Goal: Task Accomplishment & Management: Complete application form

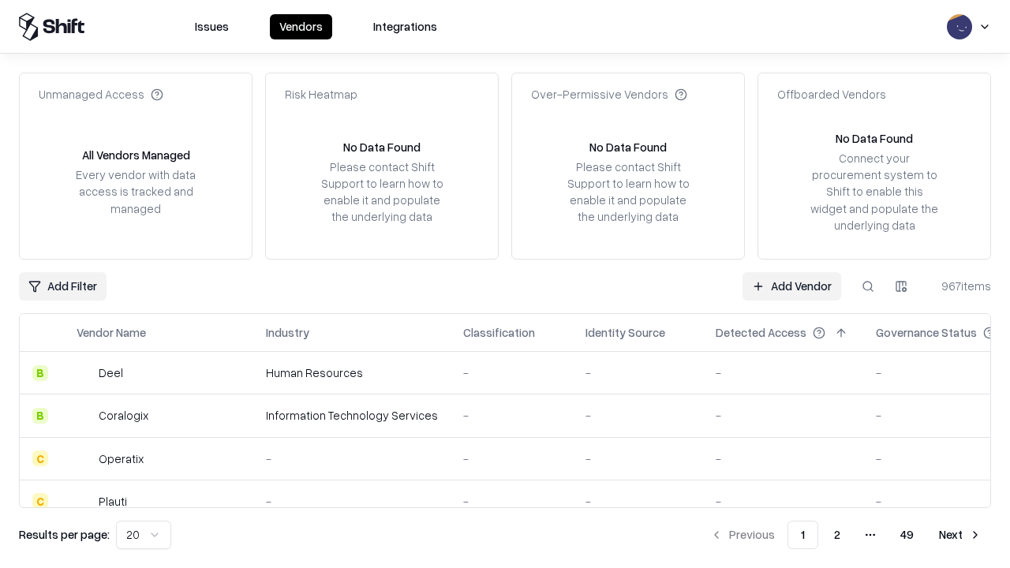
click at [791, 286] on link "Add Vendor" at bounding box center [791, 286] width 99 height 28
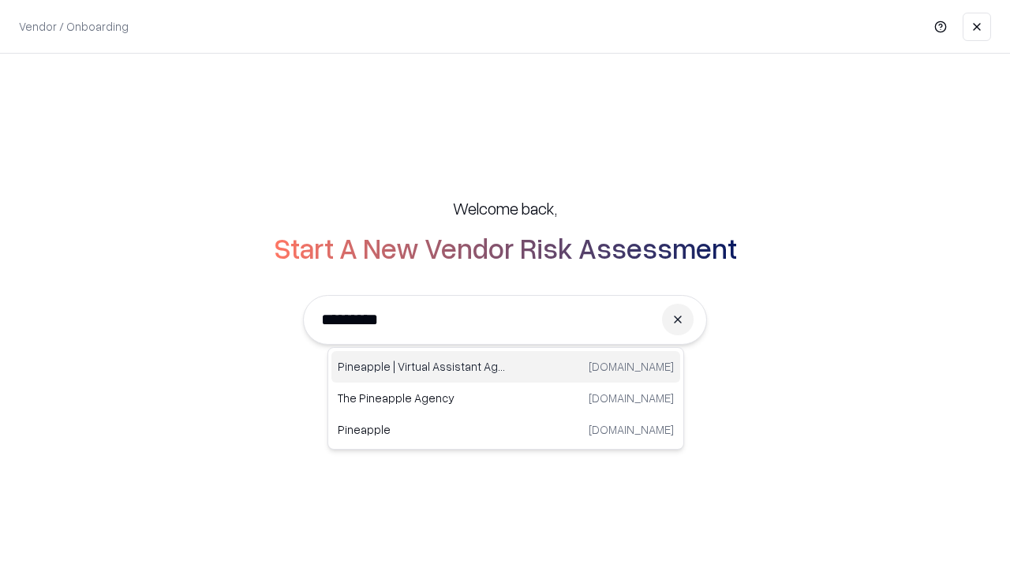
click at [506, 367] on div "Pineapple | Virtual Assistant Agency [DOMAIN_NAME]" at bounding box center [505, 367] width 349 height 32
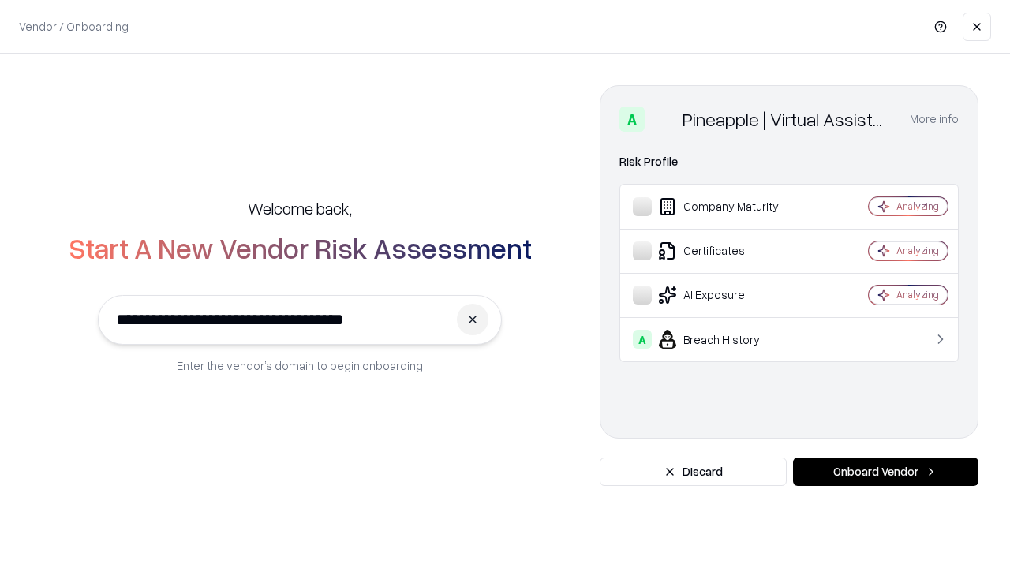
type input "**********"
click at [885, 472] on button "Onboard Vendor" at bounding box center [885, 472] width 185 height 28
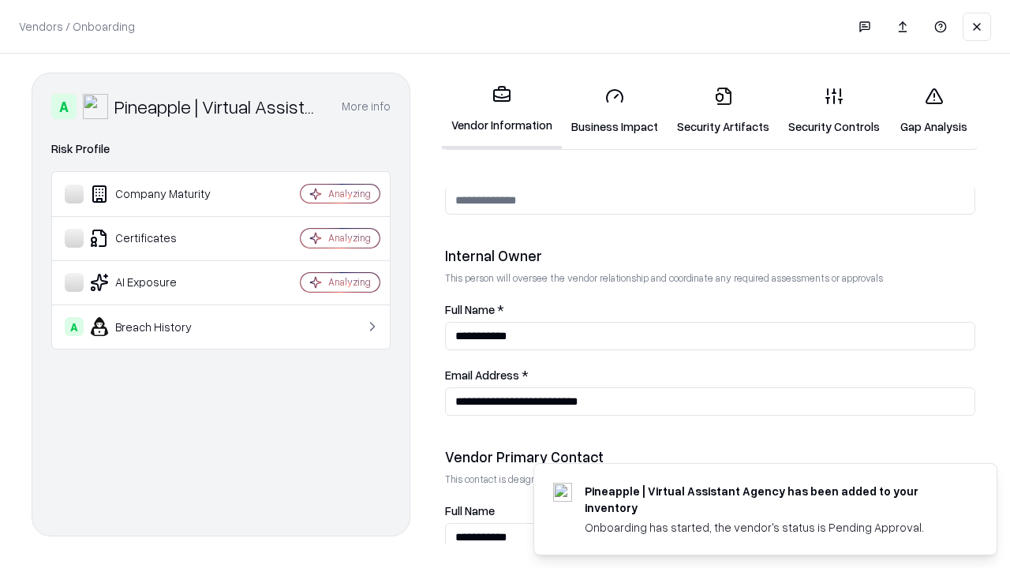
scroll to position [817, 0]
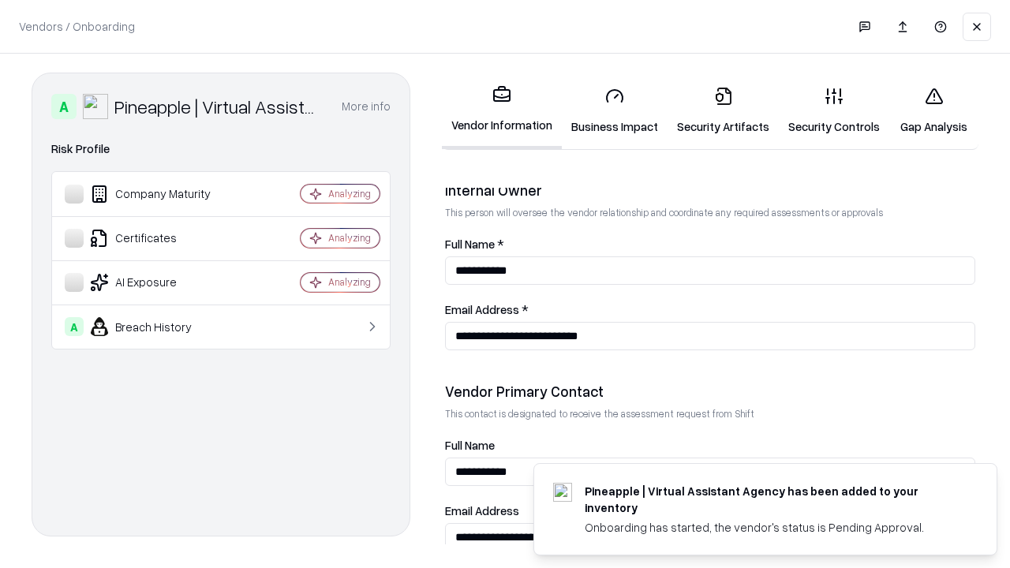
click at [615, 110] on link "Business Impact" at bounding box center [615, 110] width 106 height 73
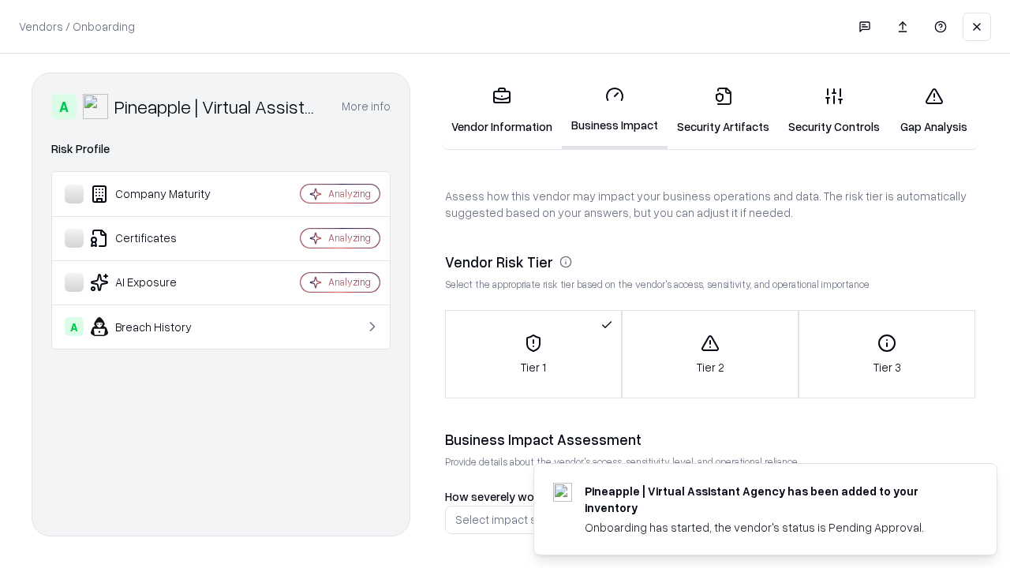
click at [933, 110] on link "Gap Analysis" at bounding box center [933, 110] width 89 height 73
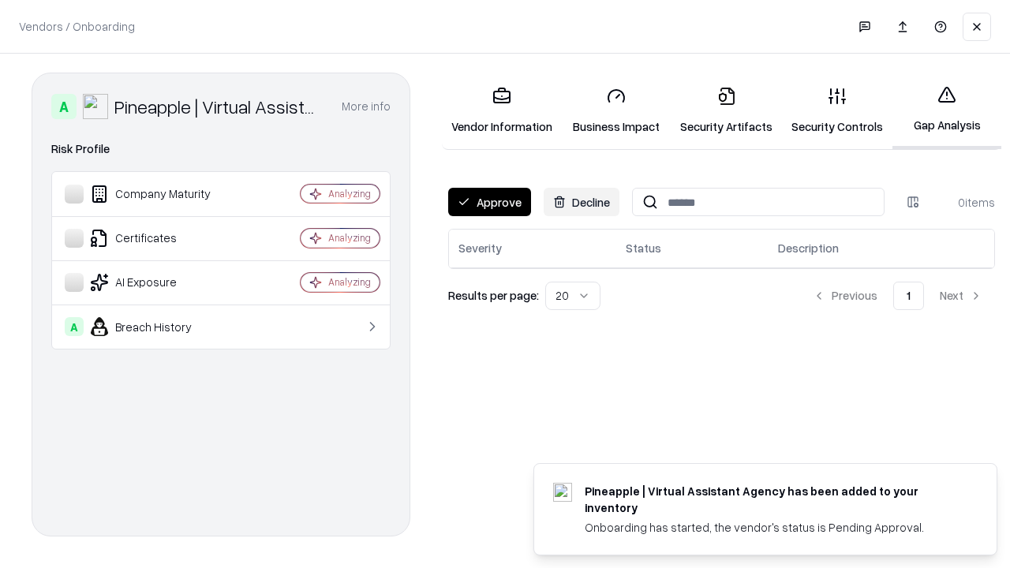
click at [489, 202] on button "Approve" at bounding box center [489, 202] width 83 height 28
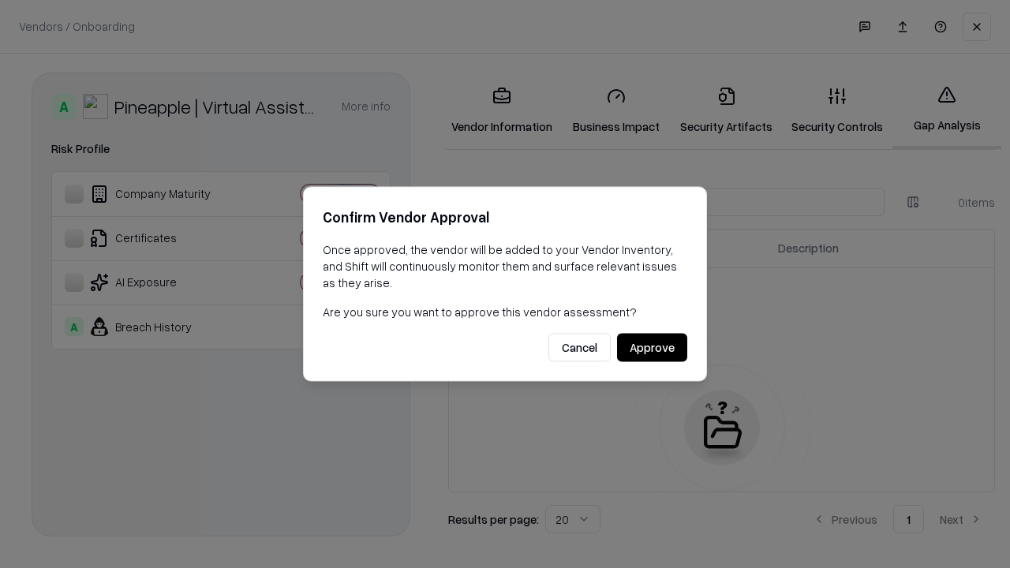
click at [652, 347] on button "Approve" at bounding box center [652, 348] width 70 height 28
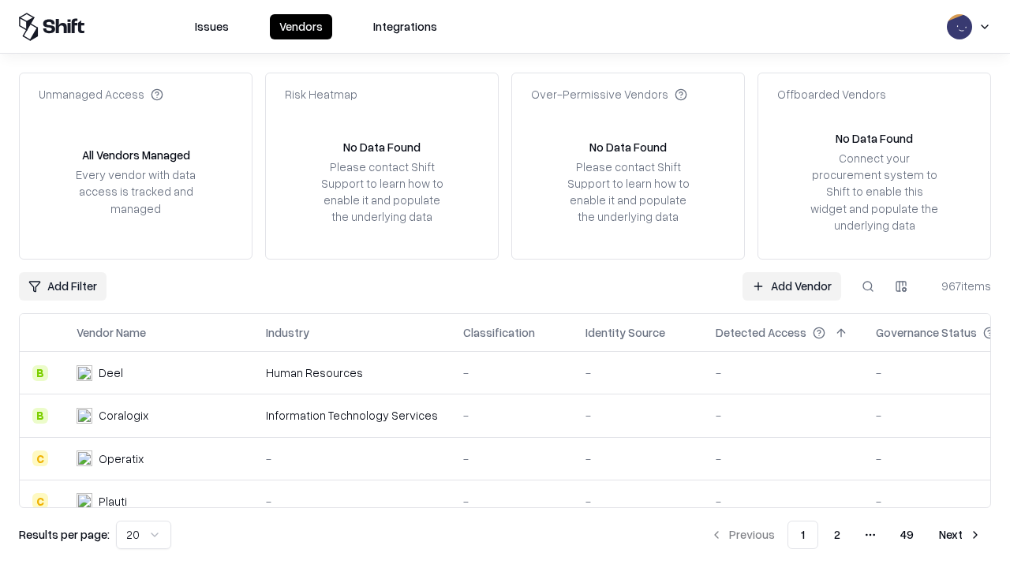
type input "**********"
click at [791, 286] on link "Add Vendor" at bounding box center [791, 286] width 99 height 28
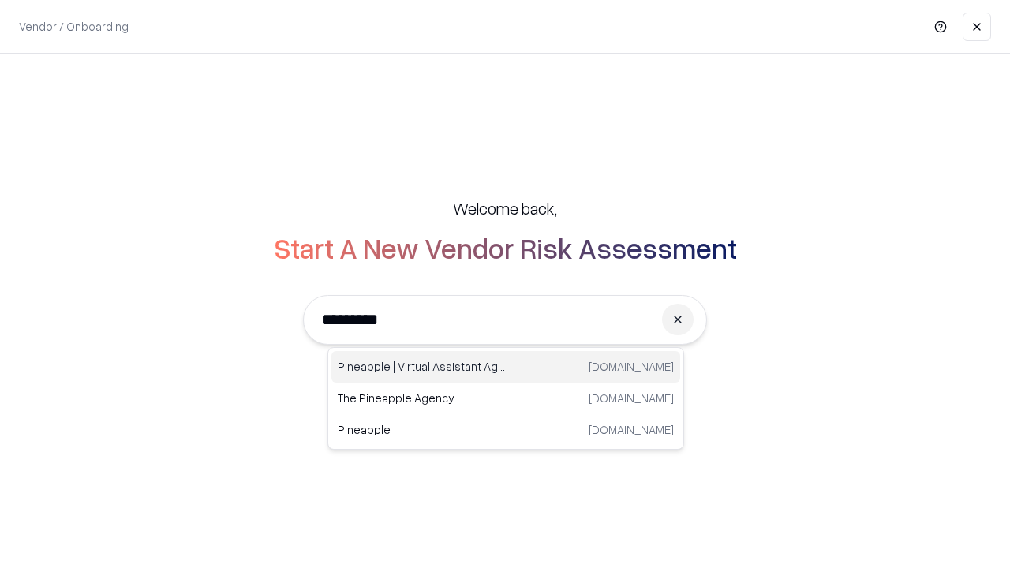
click at [506, 367] on div "Pineapple | Virtual Assistant Agency [DOMAIN_NAME]" at bounding box center [505, 367] width 349 height 32
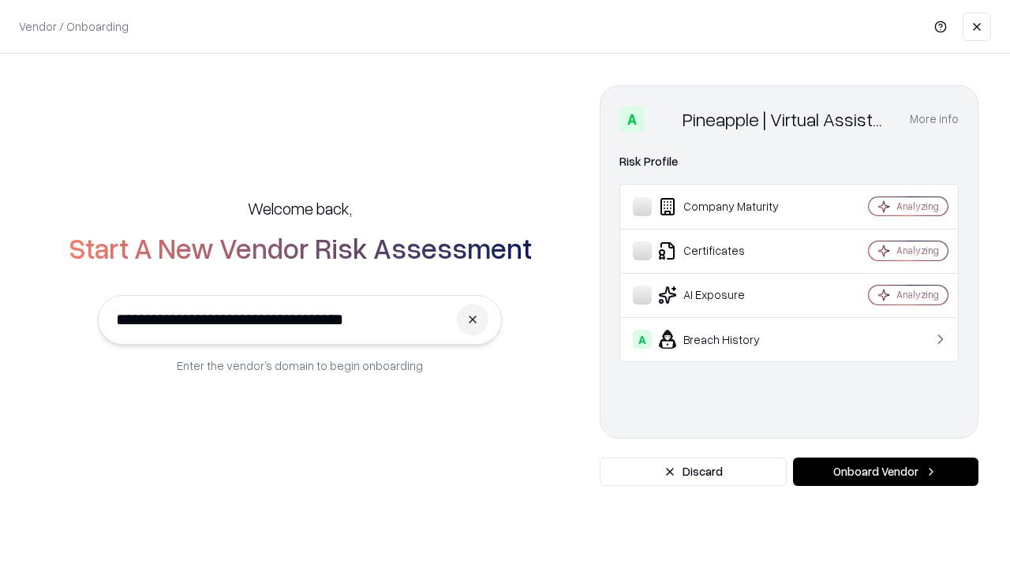
type input "**********"
click at [885, 472] on button "Onboard Vendor" at bounding box center [885, 472] width 185 height 28
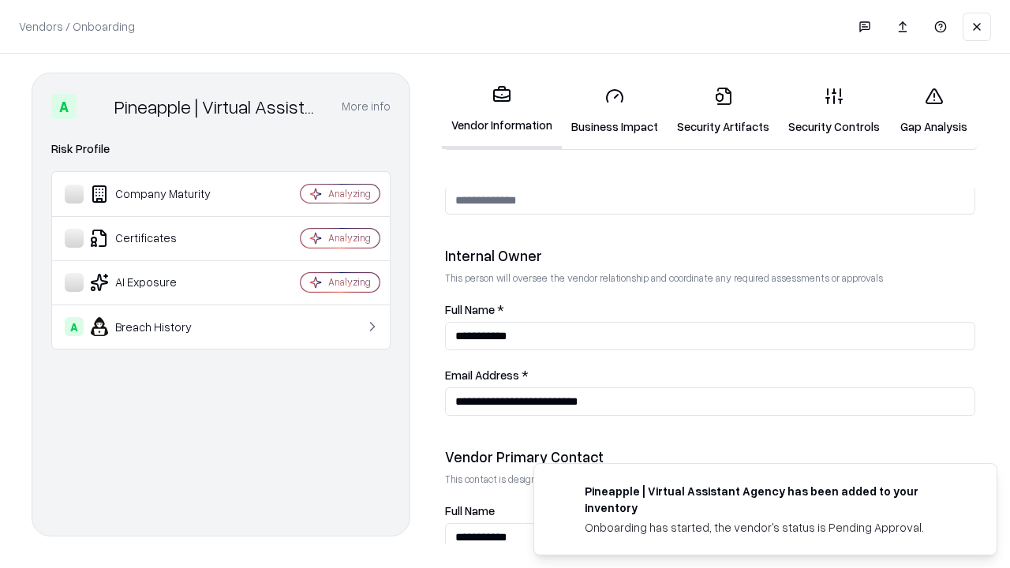
scroll to position [817, 0]
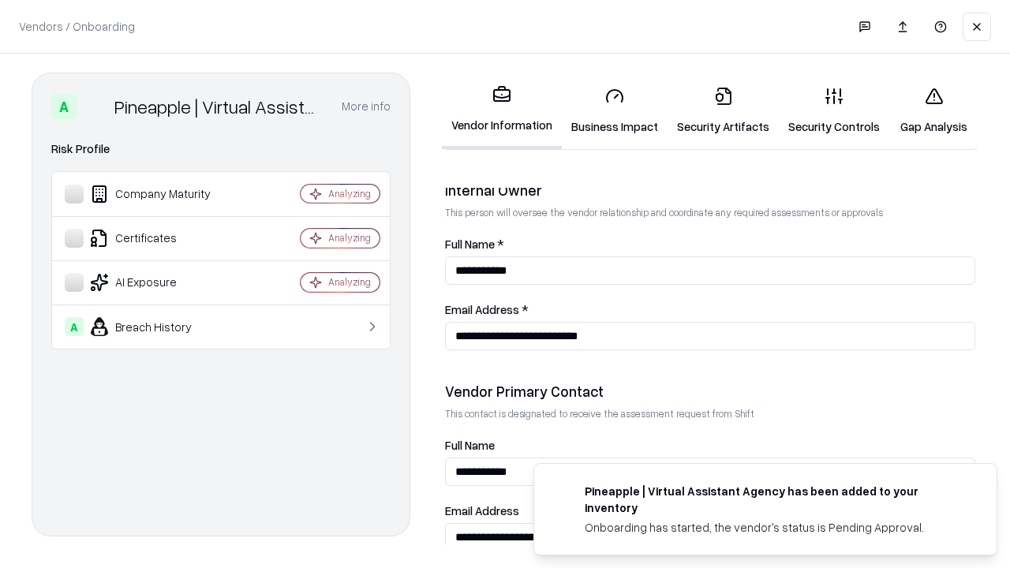
click at [933, 110] on link "Gap Analysis" at bounding box center [933, 110] width 89 height 73
